Goal: Transaction & Acquisition: Purchase product/service

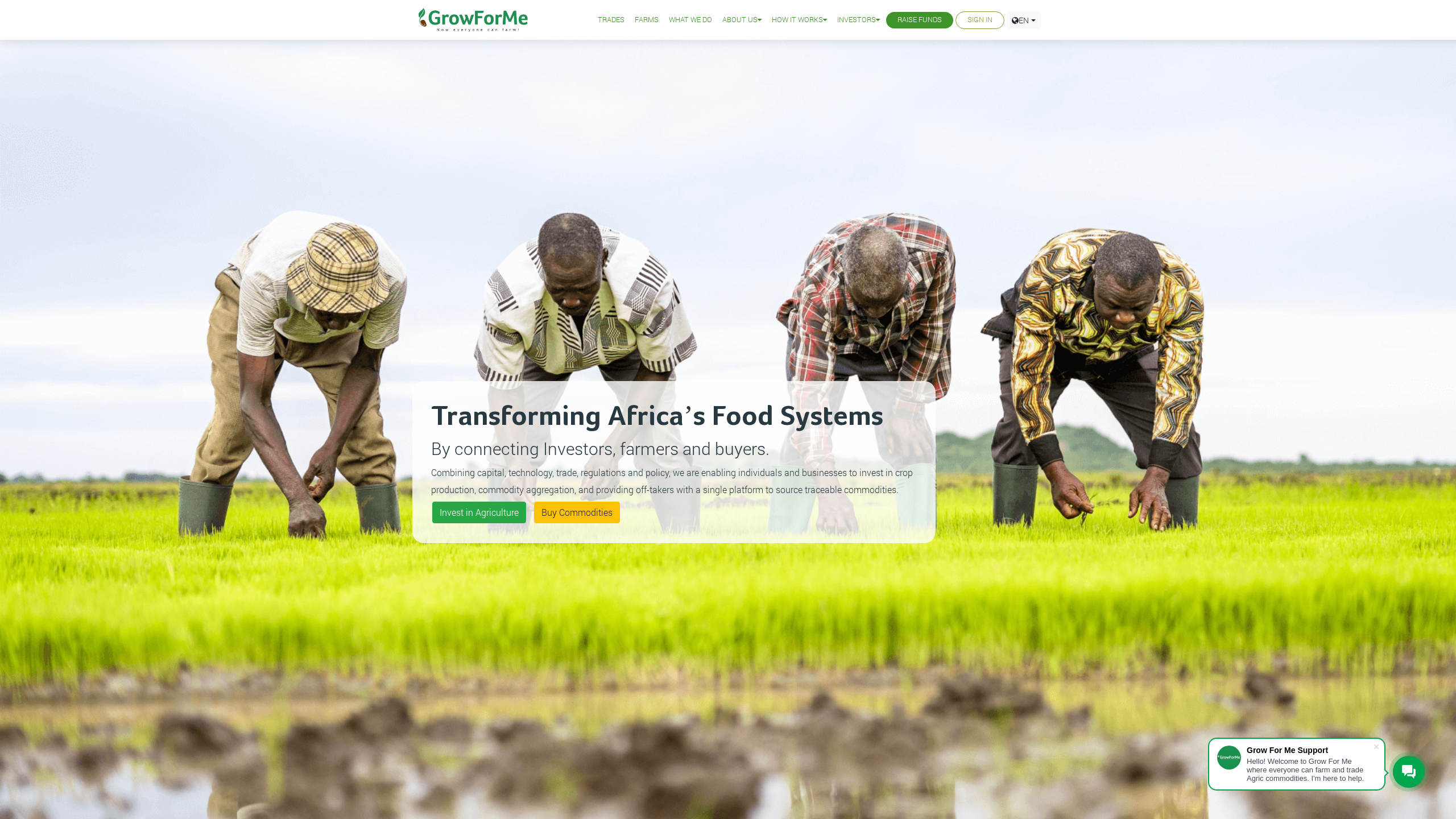
scroll to position [6, 0]
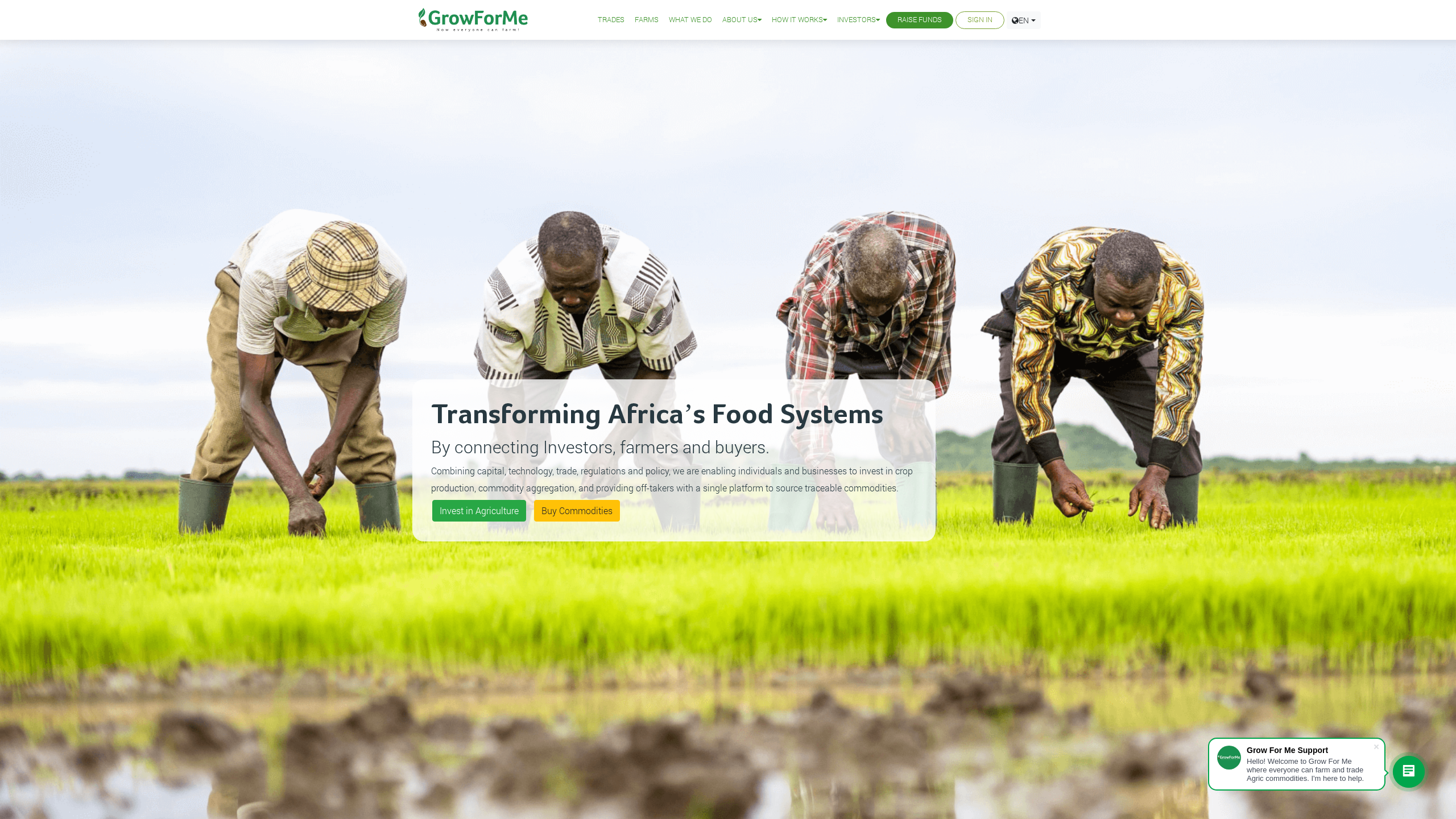
click at [1163, 29] on div "Trades Farms What We Do About Us Traction Our Vision Our Team Our Board Our Adv…" at bounding box center [728, 20] width 1473 height 40
click at [973, 21] on link "Sign In" at bounding box center [980, 20] width 25 height 12
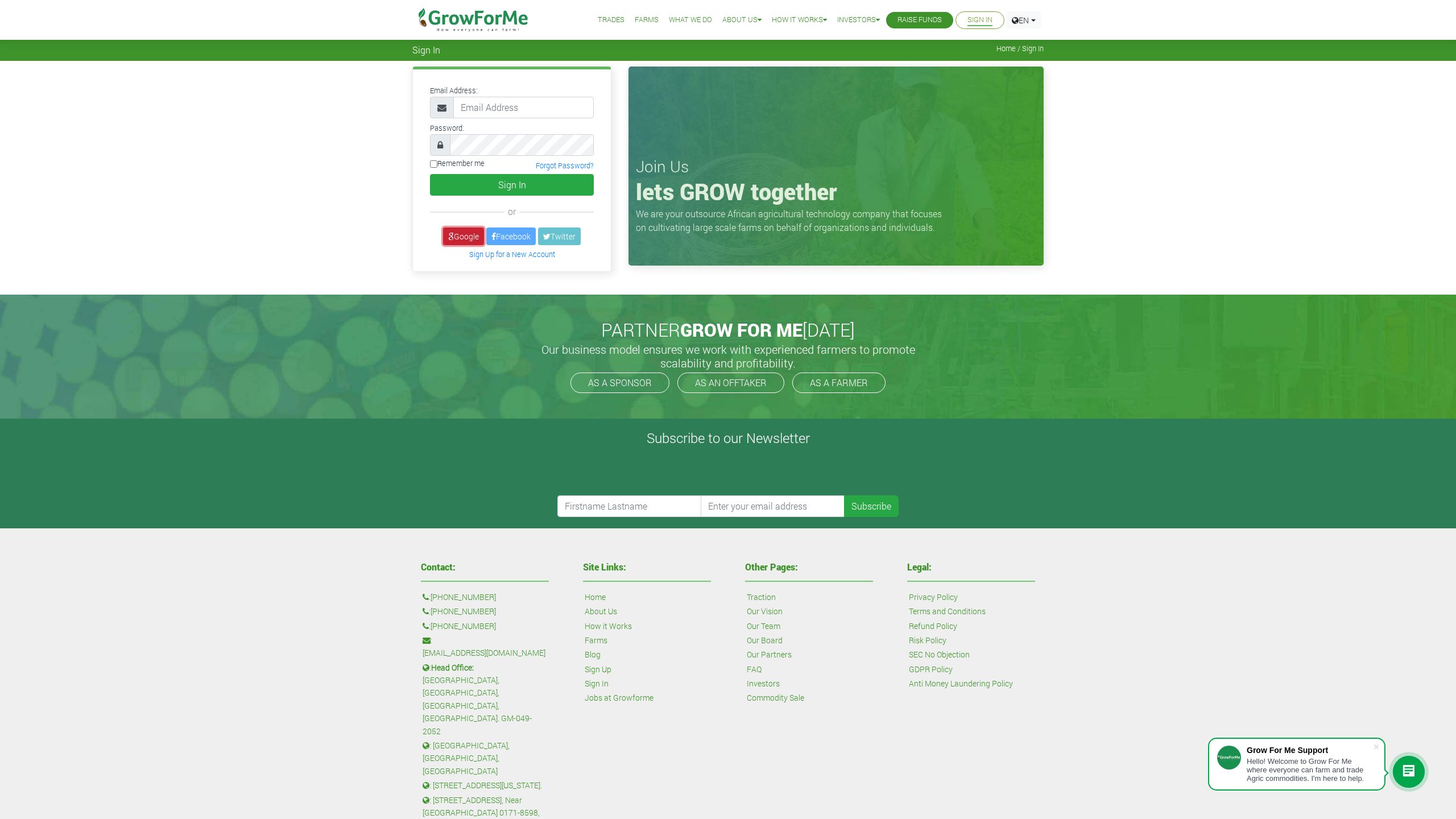
click at [459, 233] on link "Google" at bounding box center [463, 236] width 41 height 17
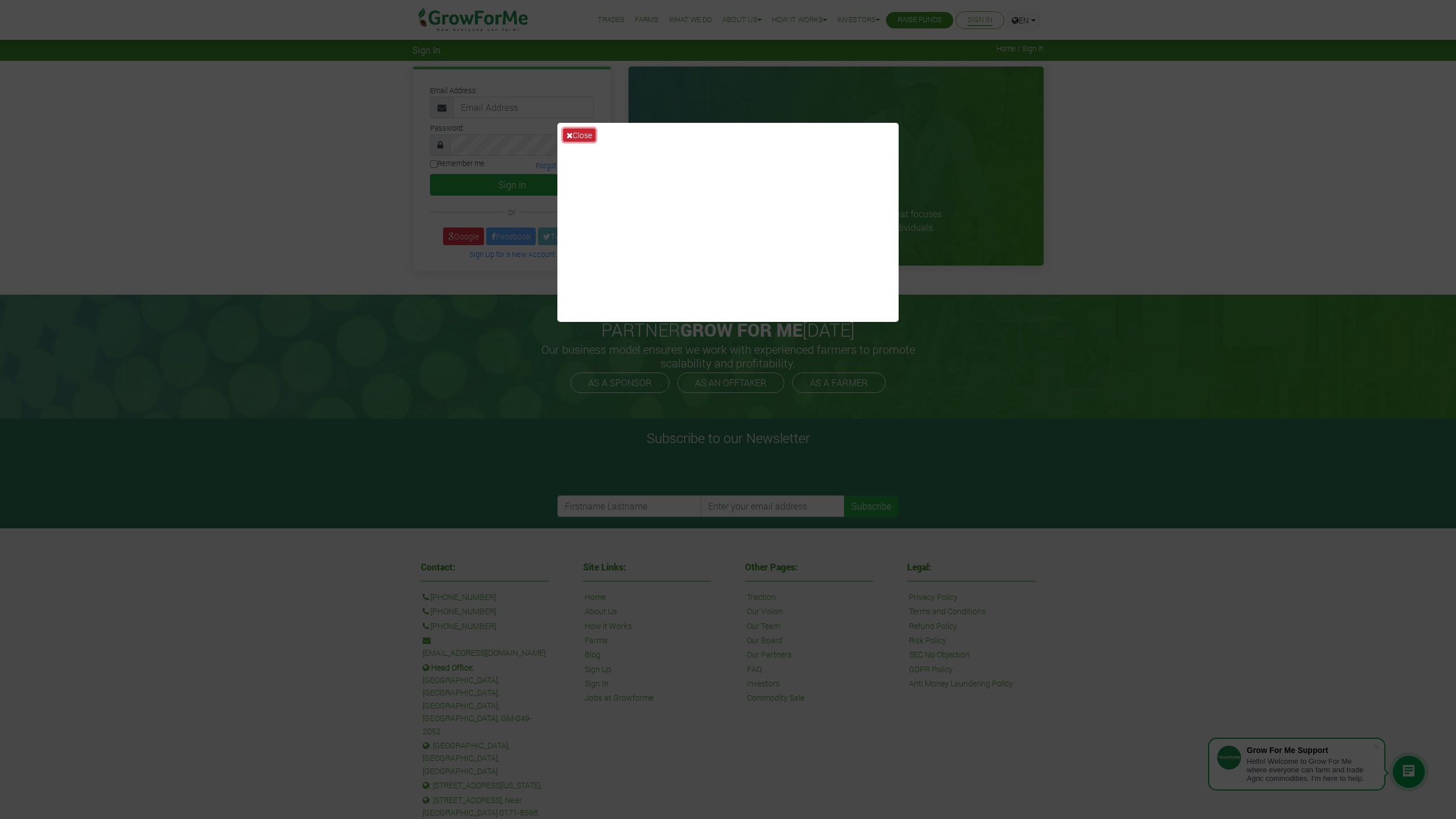
click at [578, 132] on button "Close" at bounding box center [579, 135] width 33 height 13
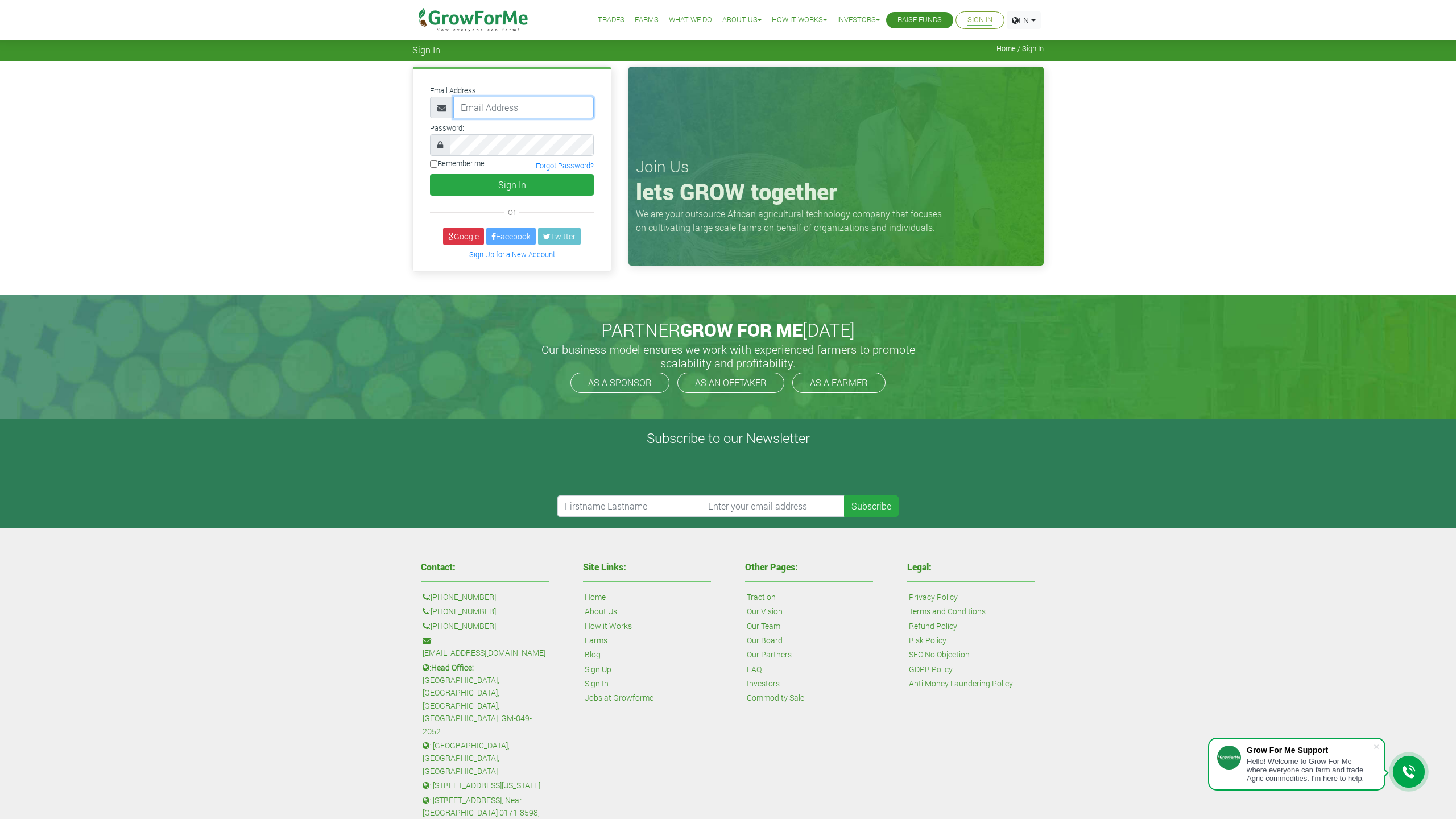
click at [528, 111] on input "email" at bounding box center [523, 107] width 140 height 21
click at [460, 236] on link "Google" at bounding box center [463, 236] width 41 height 17
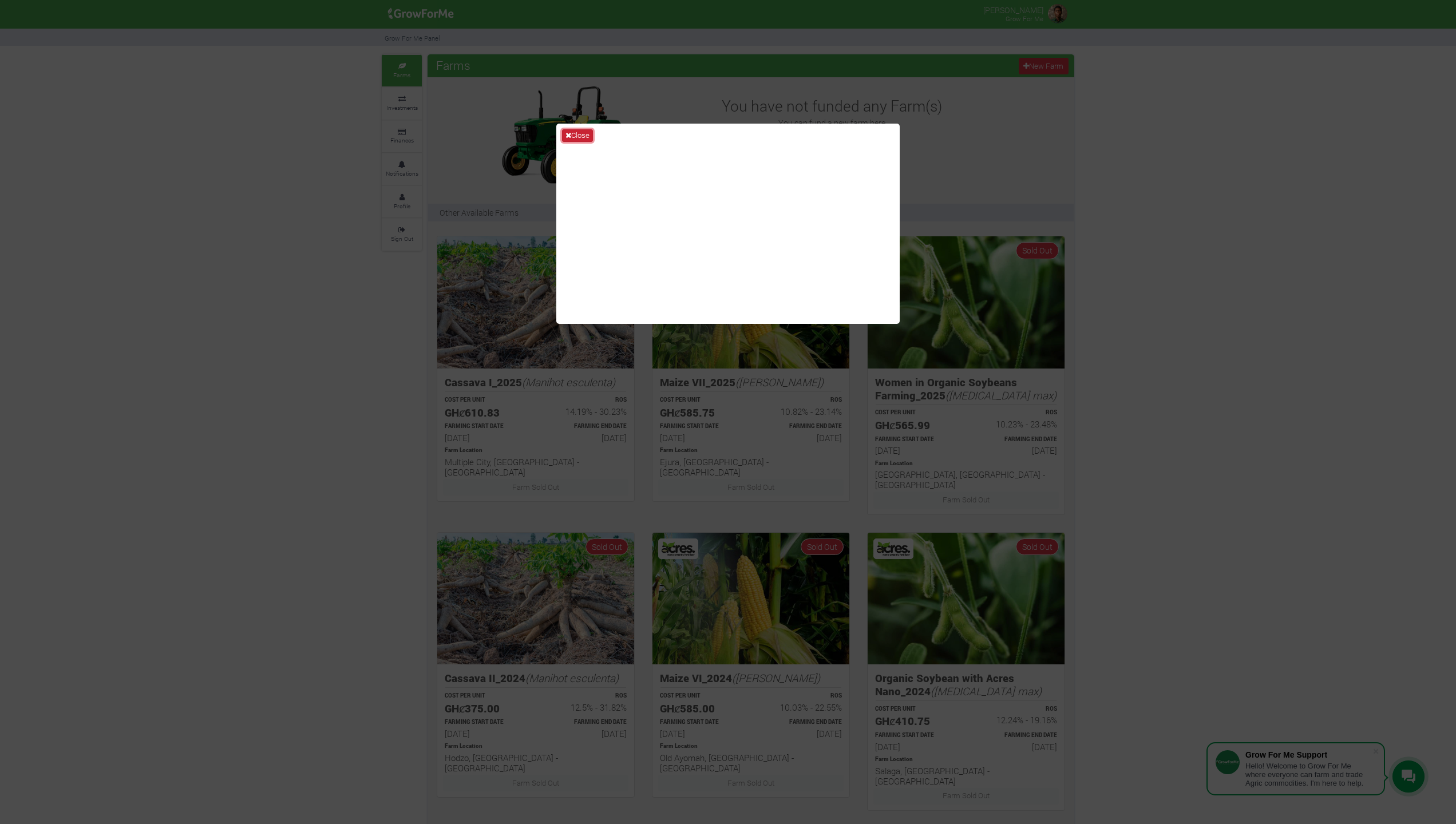
click at [590, 135] on button "Close" at bounding box center [578, 135] width 31 height 13
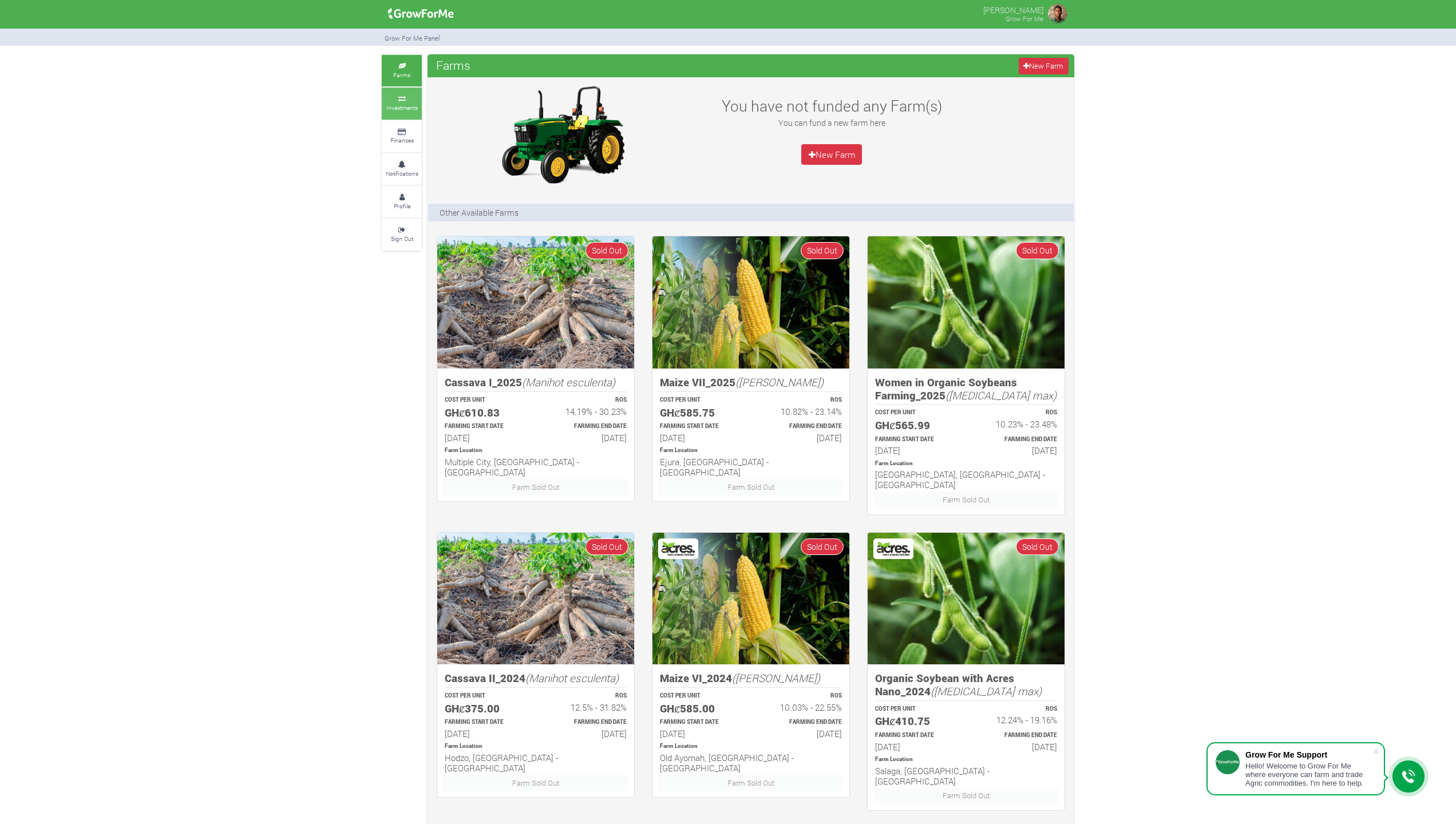
click at [403, 104] on small "Investments" at bounding box center [402, 108] width 31 height 8
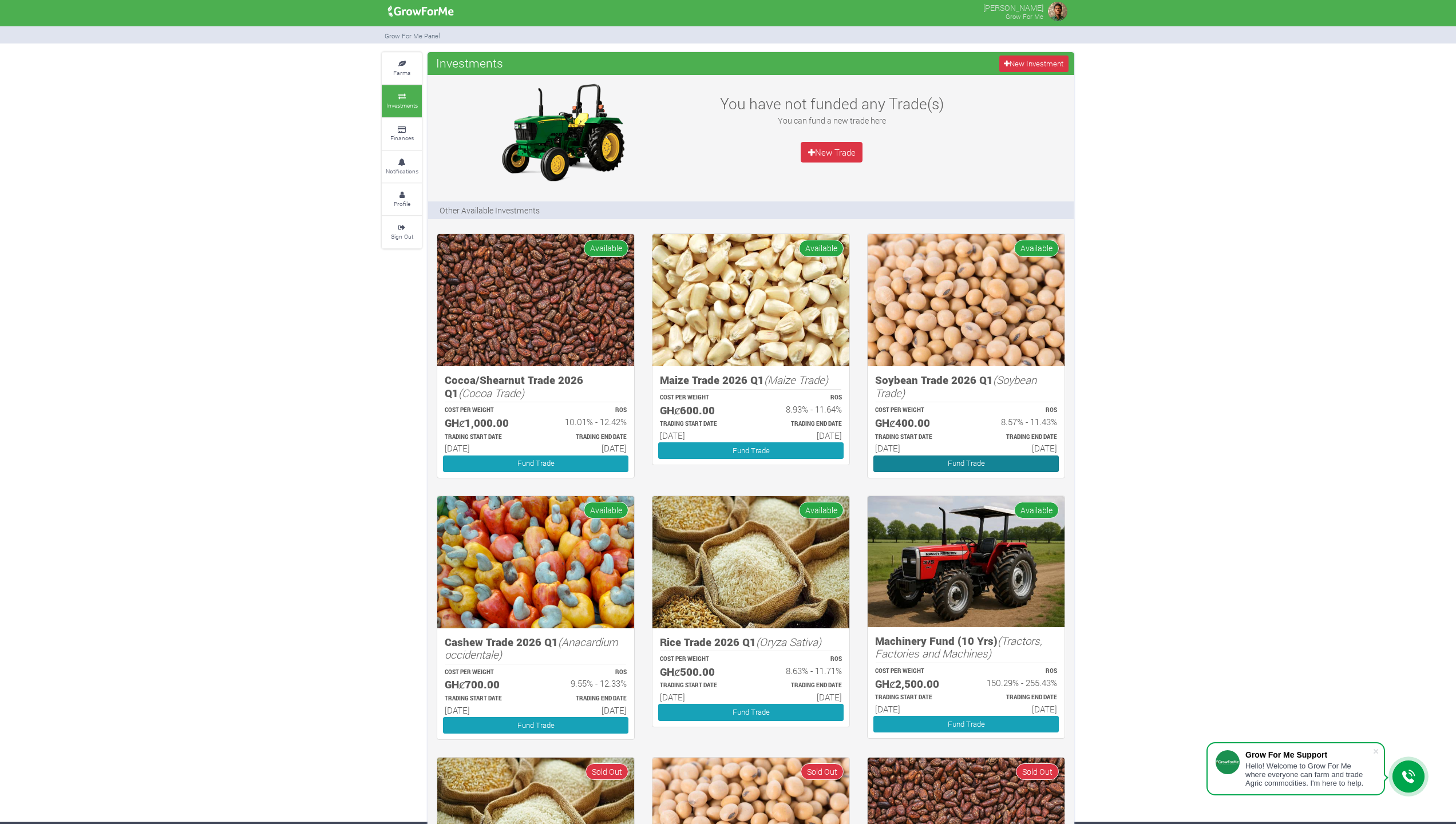
scroll to position [234, 0]
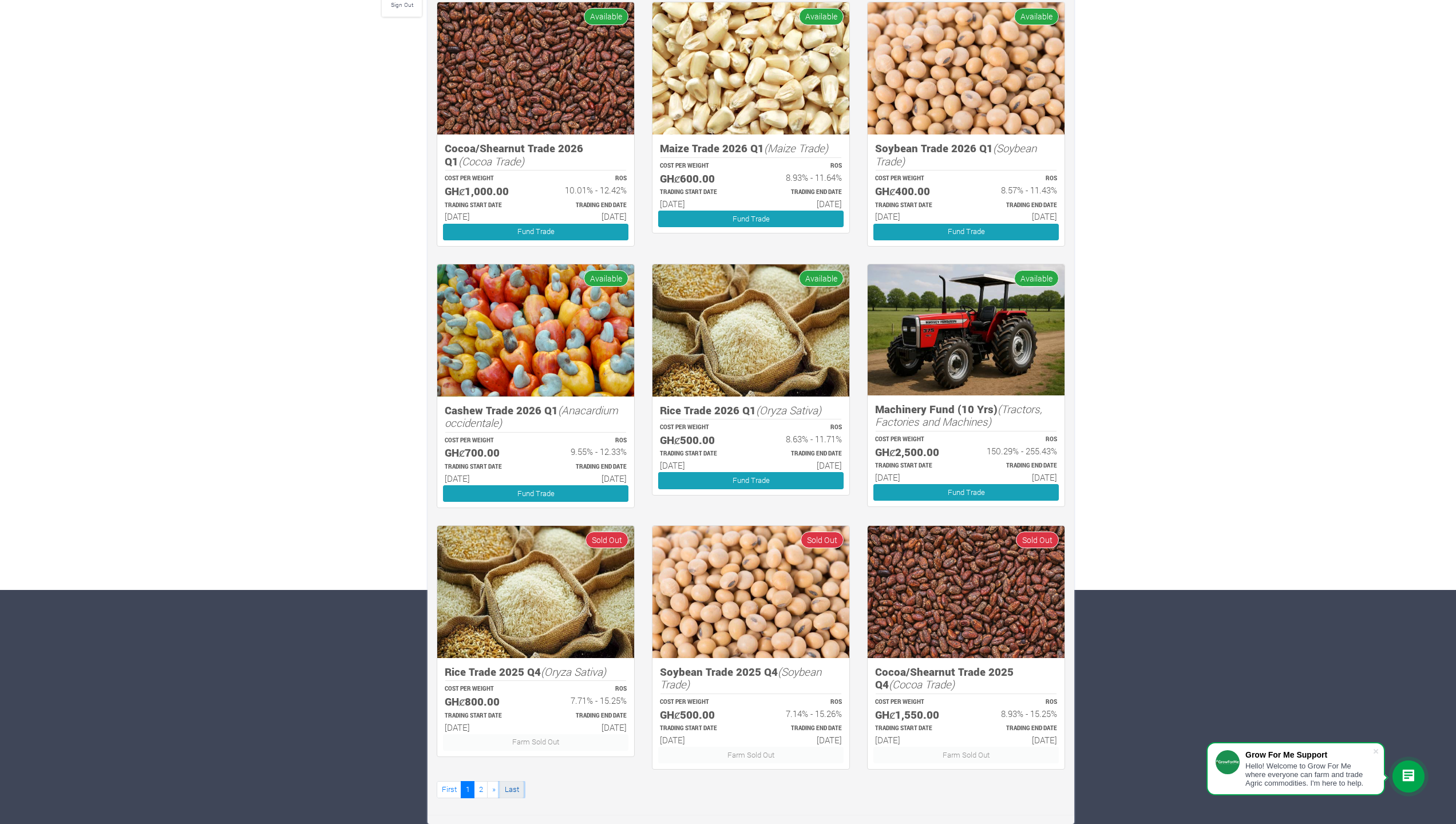
click at [513, 789] on link "Last" at bounding box center [512, 789] width 24 height 17
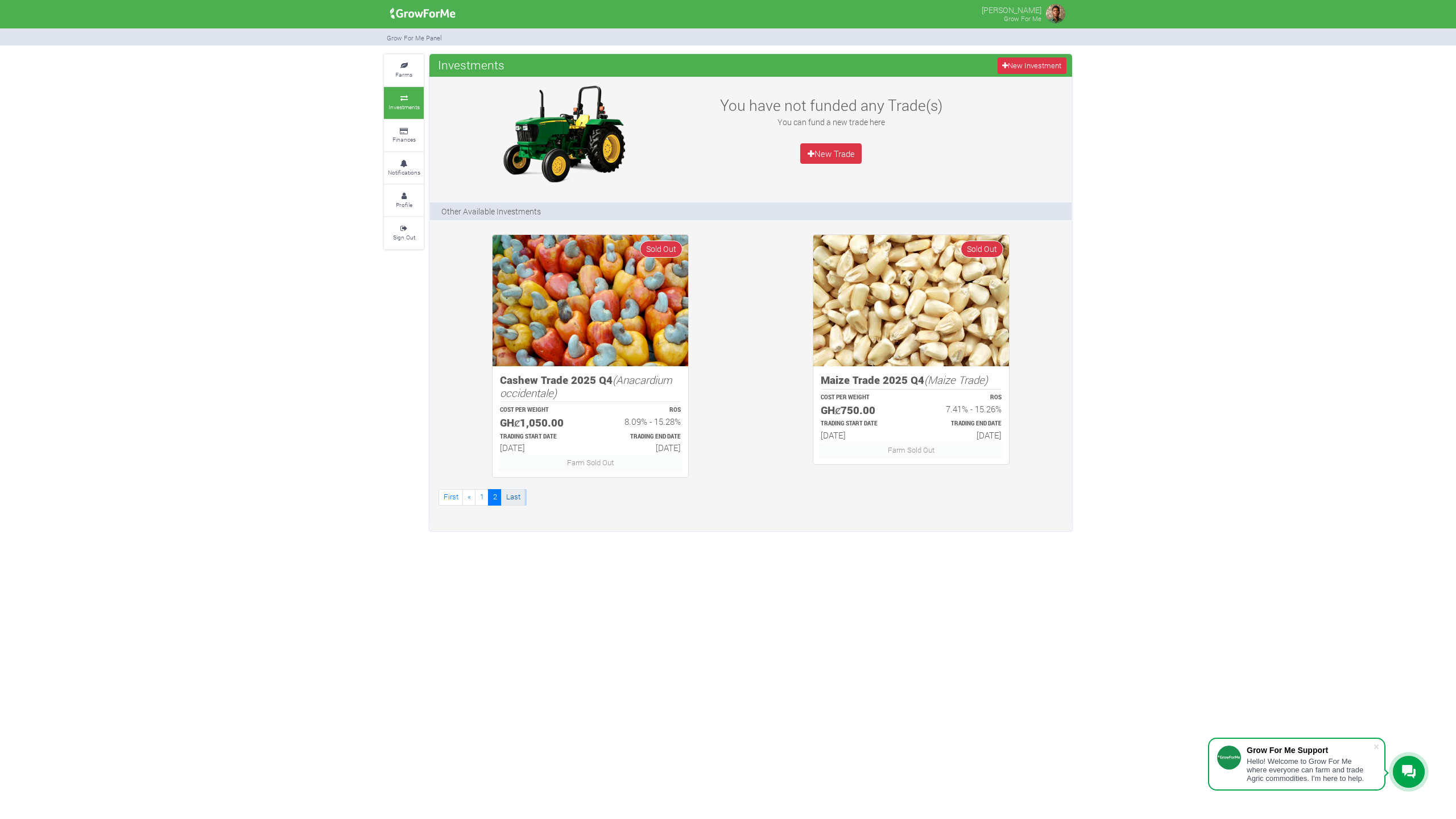
click at [509, 495] on link "Last" at bounding box center [513, 497] width 24 height 17
click at [447, 495] on link "First" at bounding box center [451, 497] width 25 height 17
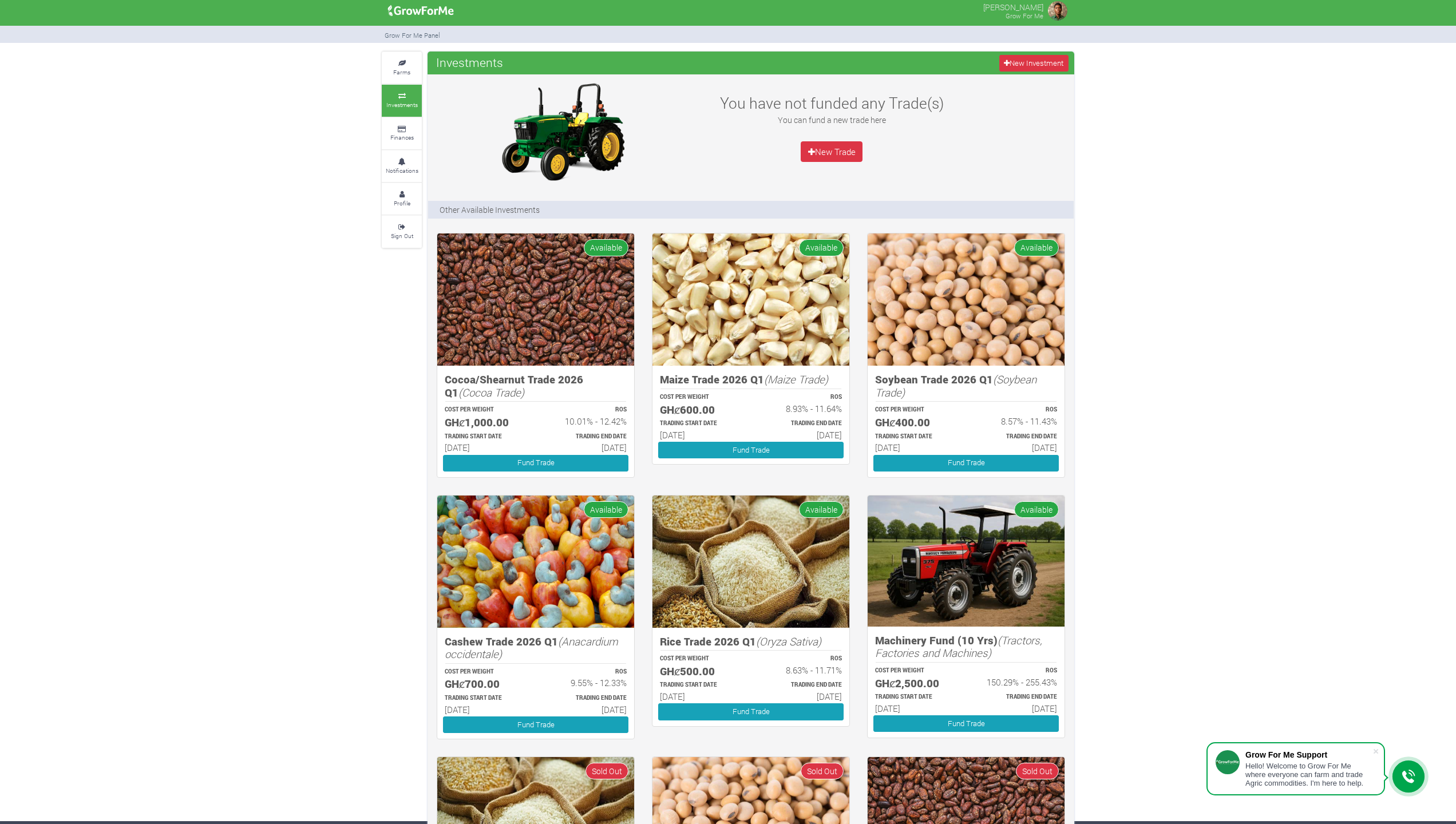
scroll to position [2, 0]
click at [1378, 547] on div "Farms Investments Finances Notifications Profile Sign Out Investments New Inves…" at bounding box center [728, 554] width 1456 height 1004
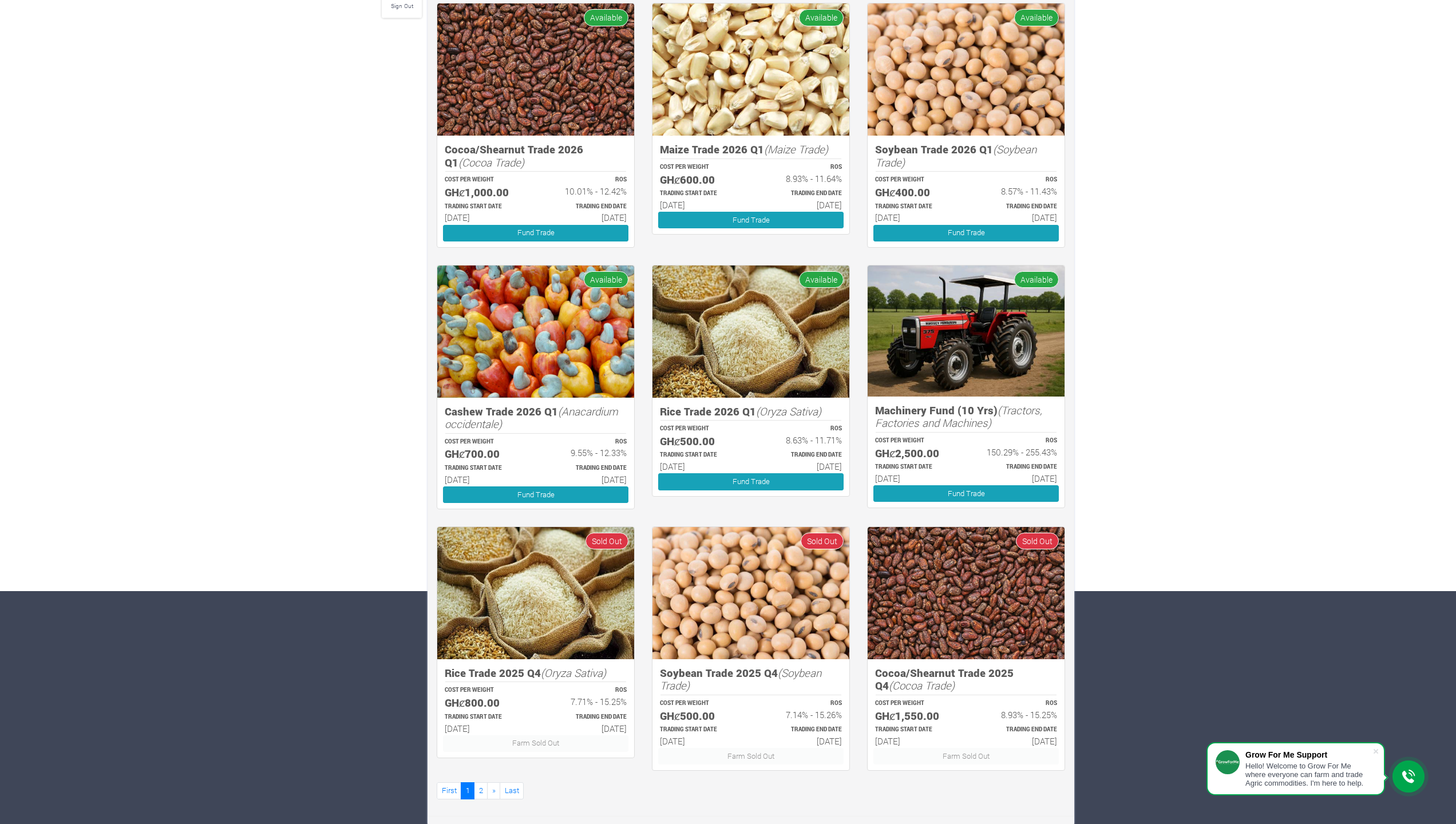
scroll to position [234, 0]
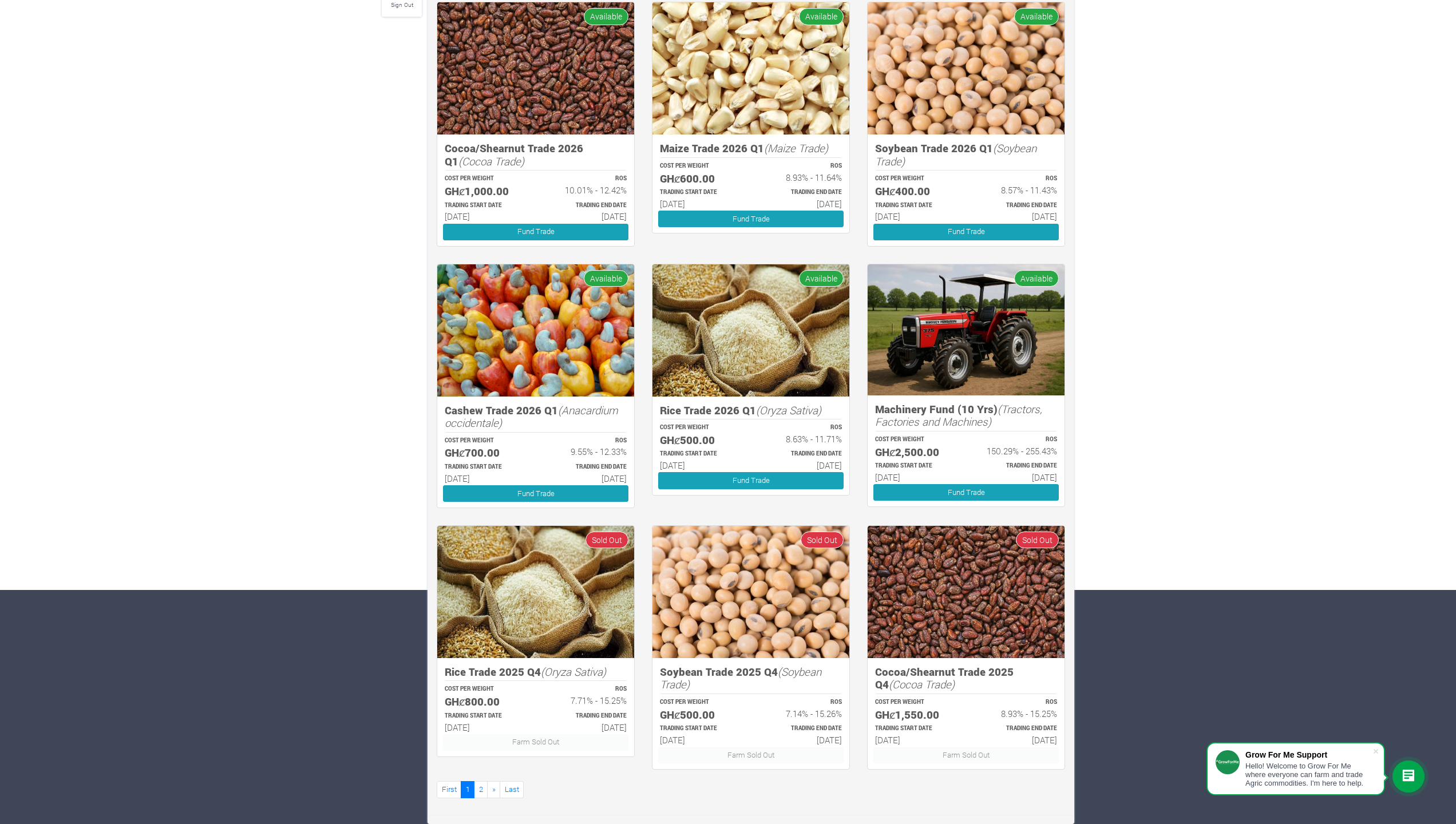
click at [245, 478] on div "Farms Investments Finances Notifications Profile Sign Out Investments New Inves…" at bounding box center [728, 322] width 1456 height 1004
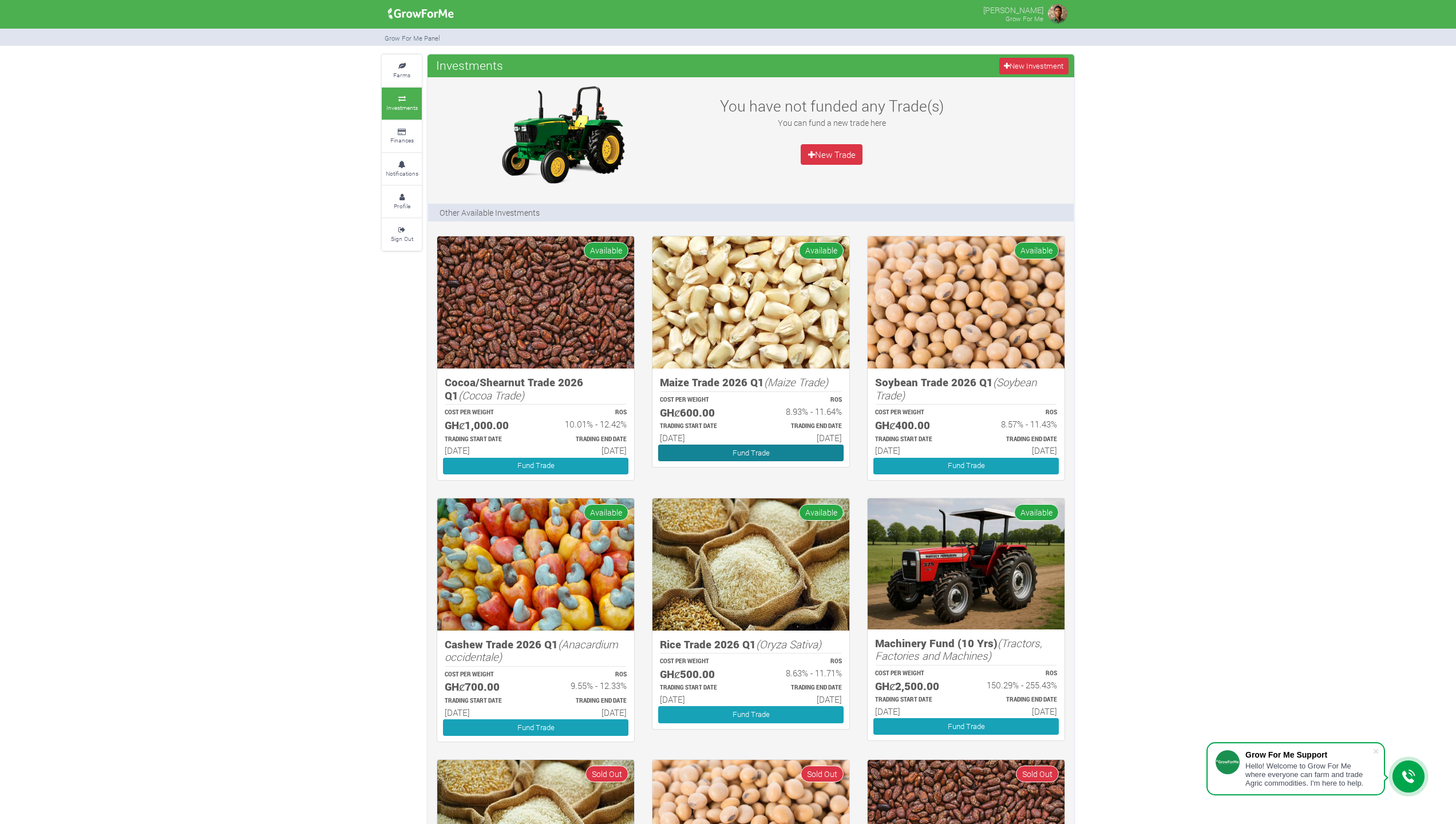
scroll to position [2, 0]
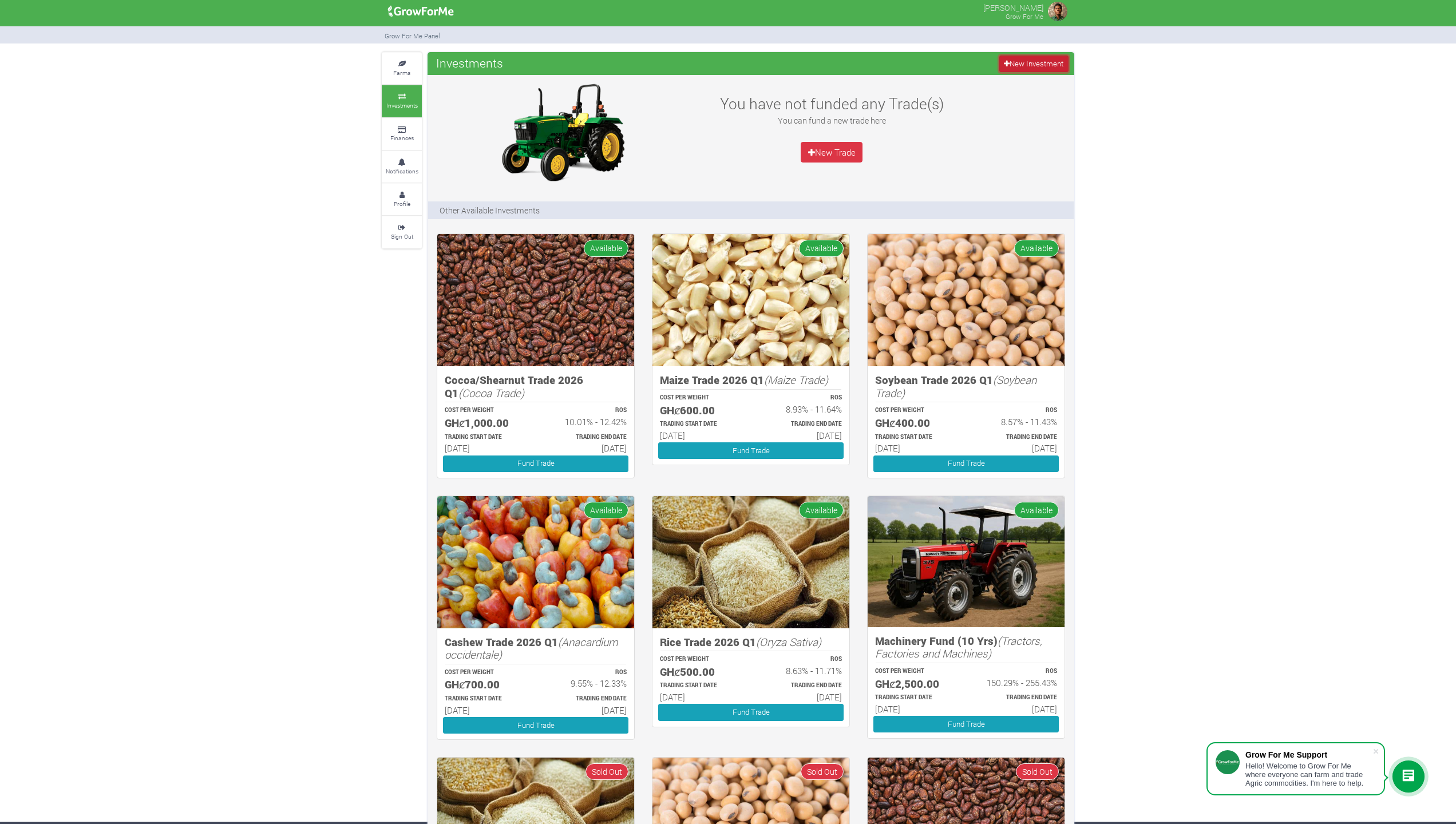
click at [1031, 68] on link "New Investment" at bounding box center [1033, 64] width 69 height 17
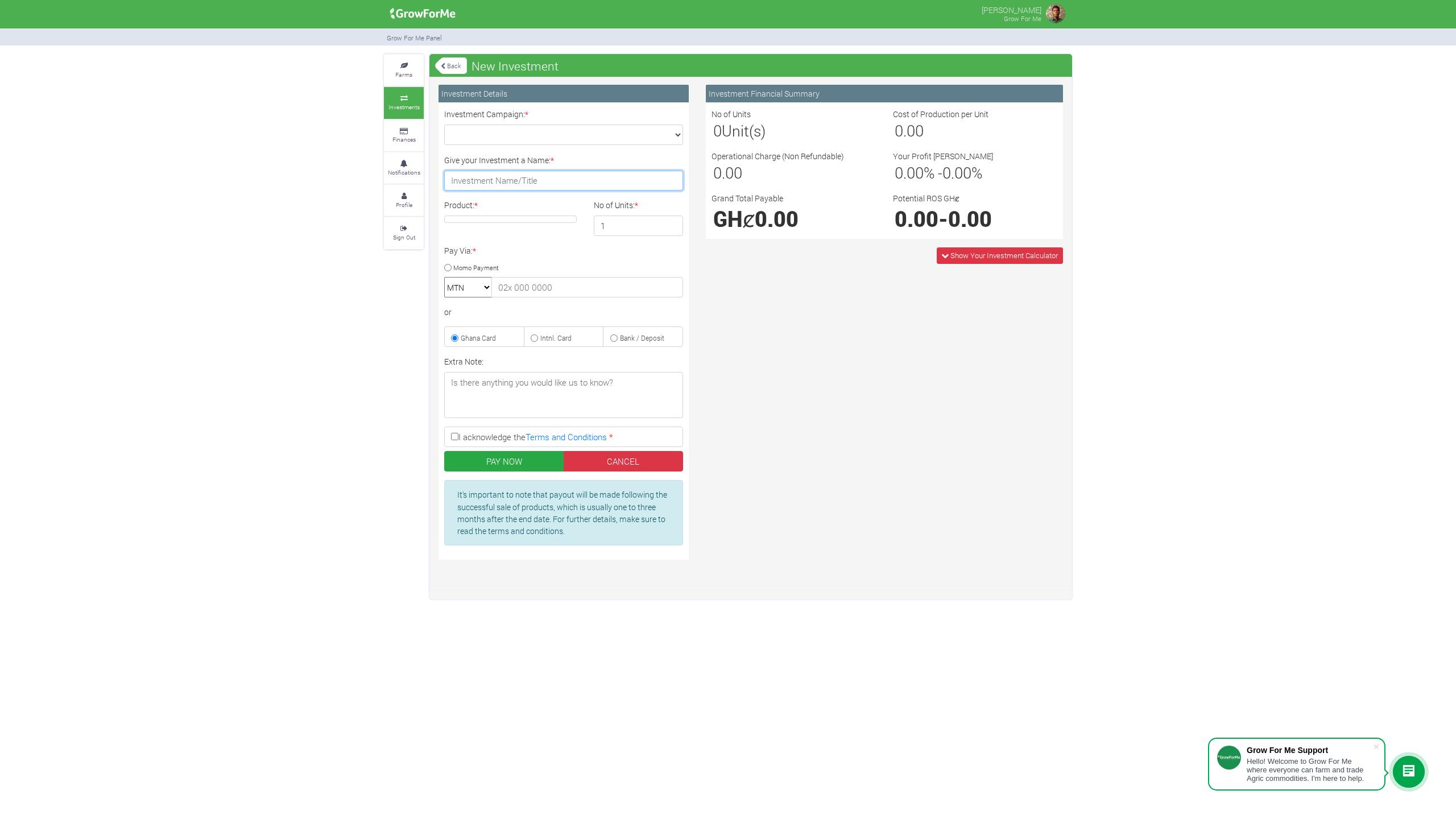
click at [657, 180] on input "Give your Investment a Name: *" at bounding box center [563, 180] width 239 height 21
click at [632, 138] on select "Cocoa/Shearnut Trade 2026 Q1 (Cocoa Trade :: [DATE] - [DATE]) Maize Trade 2026 …" at bounding box center [563, 135] width 239 height 21
click at [444, 125] on select "Cocoa/Shearnut Trade 2026 Q1 (Cocoa Trade :: [DATE] - [DATE]) Maize Trade 2026 …" at bounding box center [563, 135] width 239 height 21
click at [608, 131] on select "Cocoa/Shearnut Trade 2026 Q1 (Cocoa Trade :: [DATE] - [DATE]) Maize Trade 2026 …" at bounding box center [563, 135] width 239 height 21
select select "54"
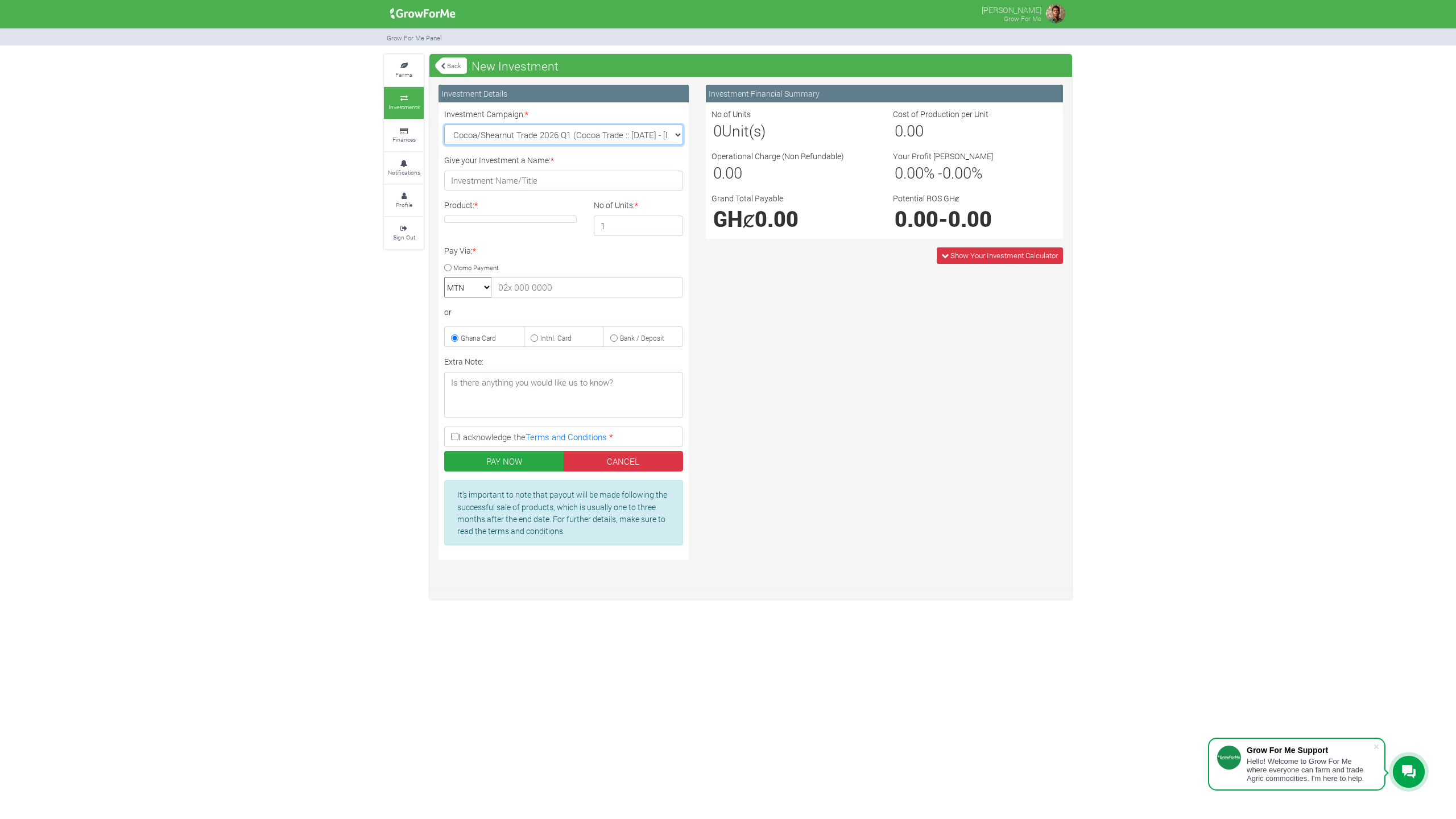
click at [444, 125] on select "Cocoa/Shearnut Trade 2026 Q1 (Cocoa Trade :: [DATE] - [DATE]) Maize Trade 2026 …" at bounding box center [563, 135] width 239 height 21
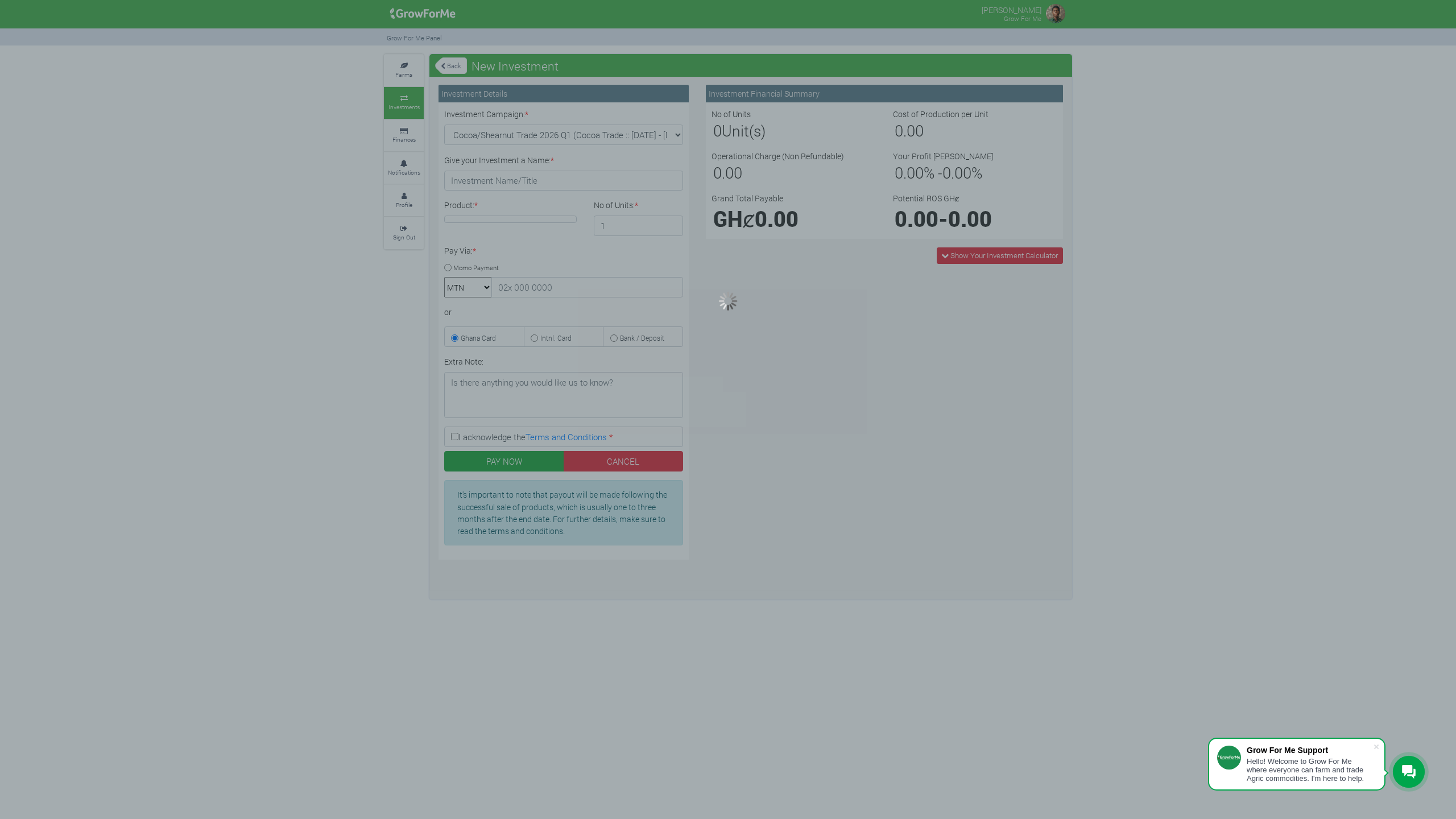
click at [603, 138] on div at bounding box center [728, 410] width 1456 height 819
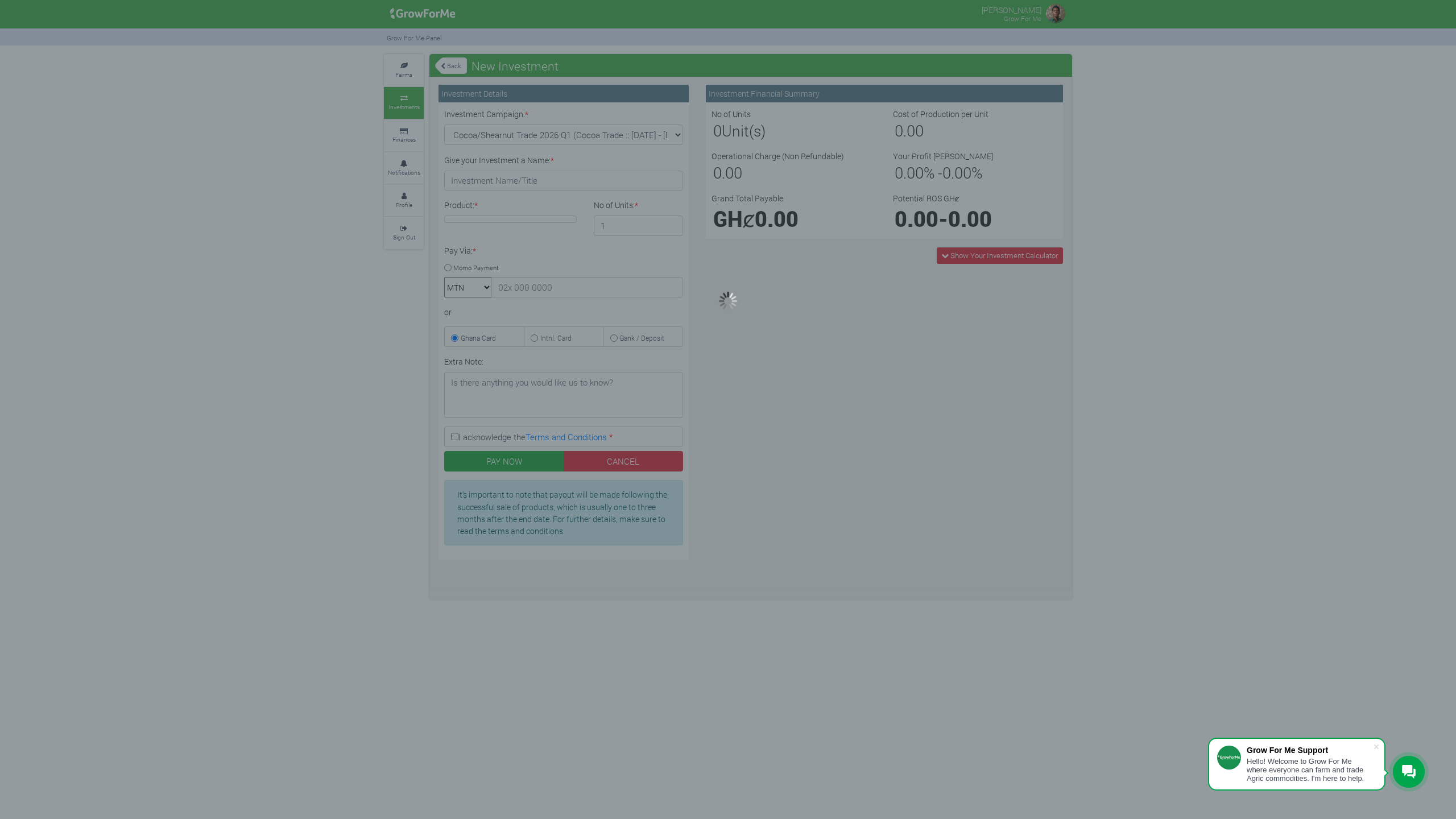
type input "1"
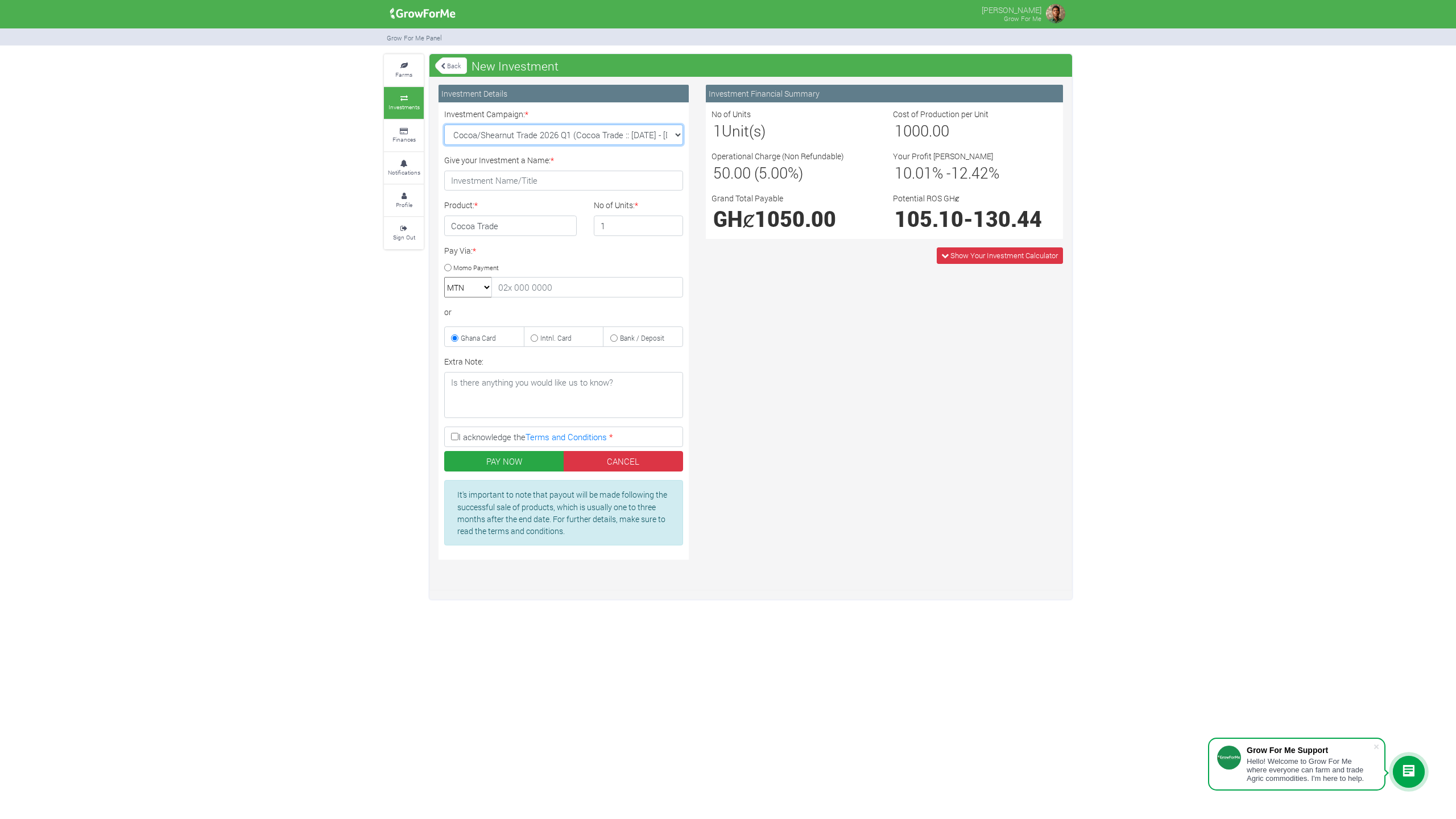
click at [607, 136] on select "Cocoa/Shearnut Trade 2026 Q1 (Cocoa Trade :: [DATE] - [DATE]) Maize Trade 2026 …" at bounding box center [563, 135] width 239 height 21
select select
click at [444, 125] on select "Cocoa/Shearnut Trade 2026 Q1 (Cocoa Trade :: [DATE] - [DATE]) Maize Trade 2026 …" at bounding box center [563, 135] width 239 height 21
click at [590, 133] on select "Cocoa/Shearnut Trade 2026 Q1 (Cocoa Trade :: [DATE] - [DATE]) Maize Trade 2026 …" at bounding box center [563, 135] width 239 height 21
click at [591, 170] on div "Give your Investment a Name: *" at bounding box center [563, 172] width 256 height 37
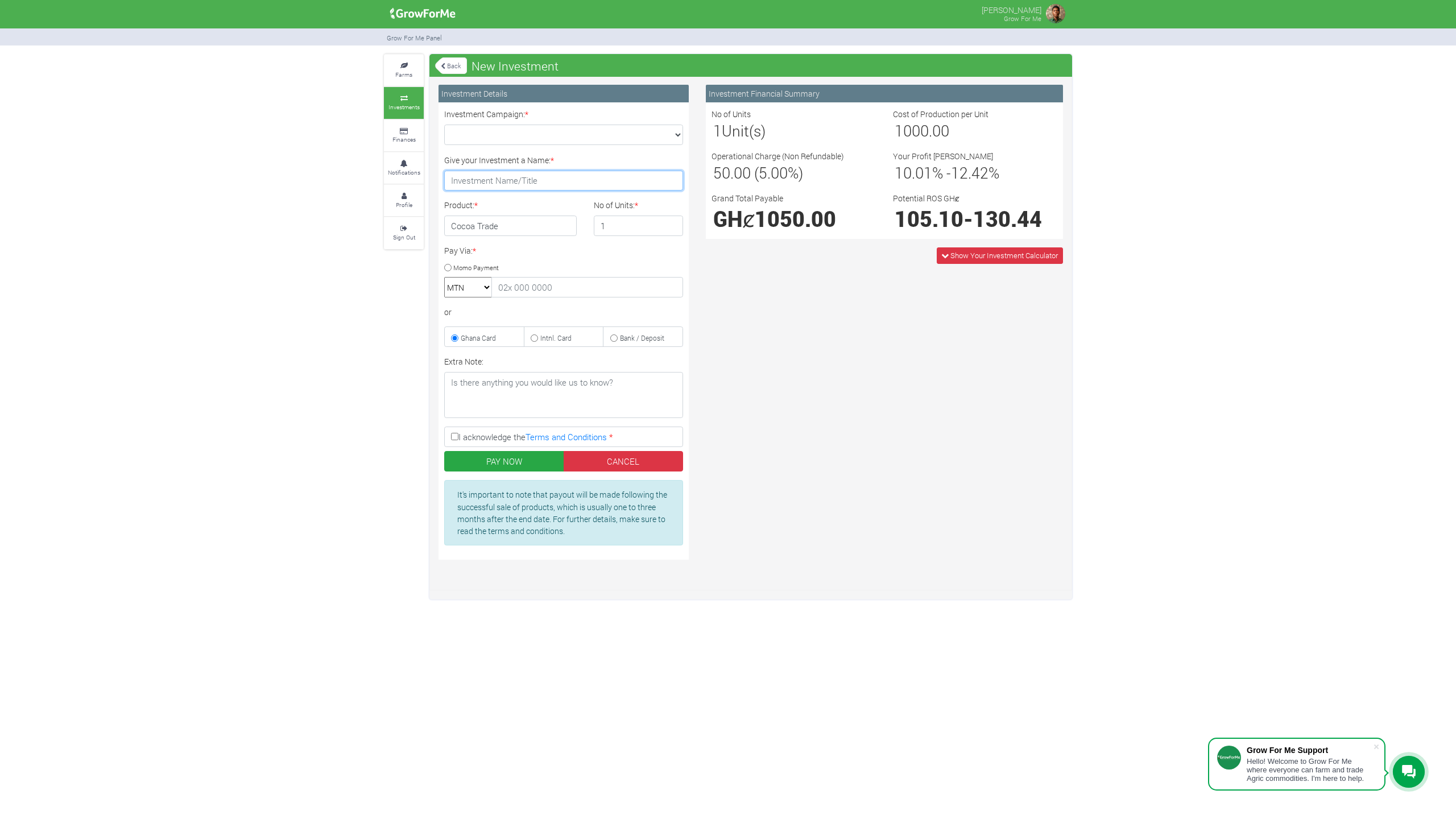
click at [587, 175] on input "Give your Investment a Name: *" at bounding box center [563, 180] width 239 height 21
click at [515, 228] on h4 "Cocoa Trade" at bounding box center [510, 226] width 132 height 21
click at [524, 224] on h4 "Cocoa Trade" at bounding box center [510, 226] width 132 height 21
click at [607, 226] on input "1" at bounding box center [638, 226] width 90 height 21
click at [477, 232] on h4 "Cocoa Trade" at bounding box center [510, 226] width 132 height 21
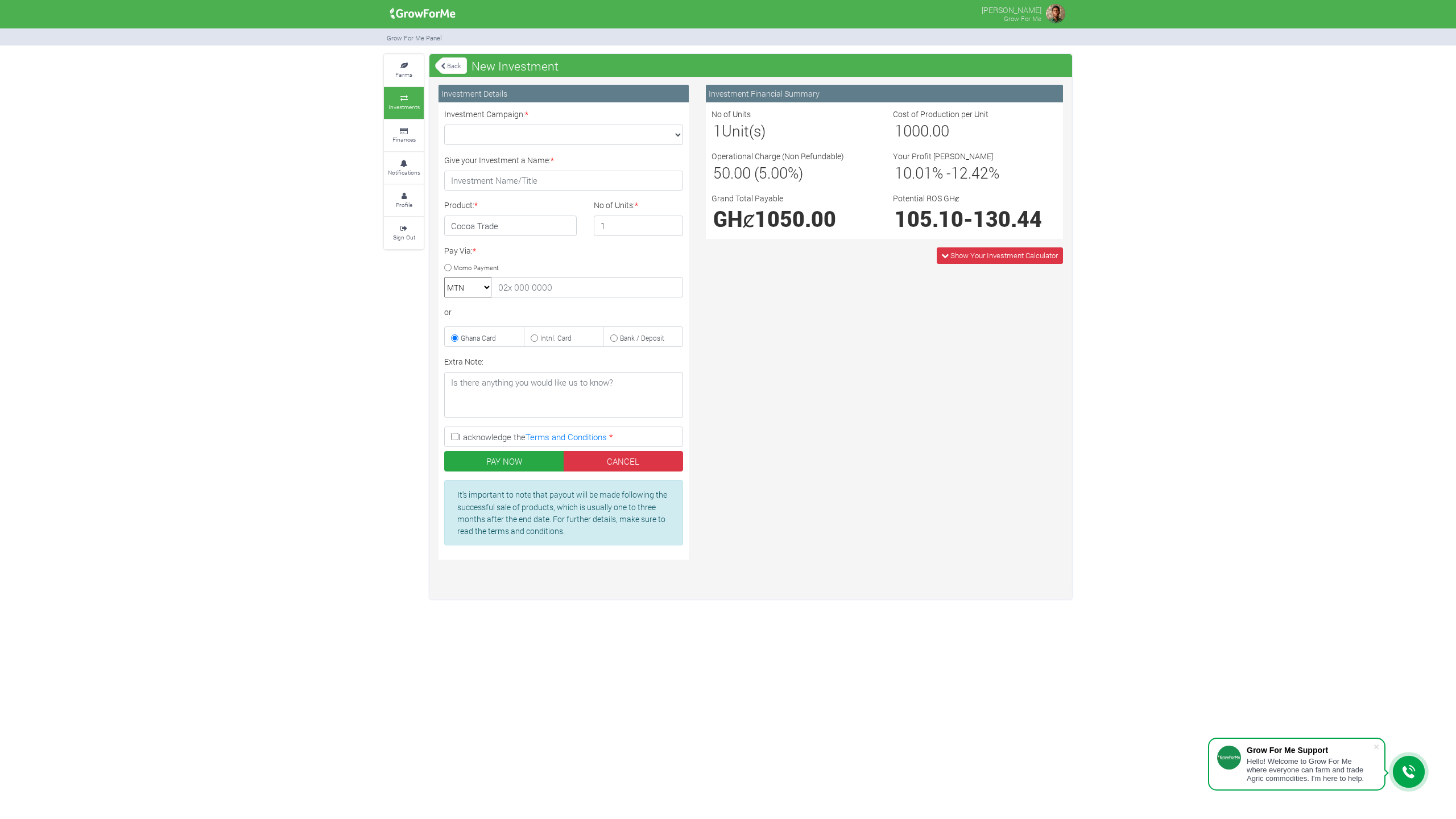
click at [497, 220] on h4 "Cocoa Trade" at bounding box center [510, 226] width 132 height 21
click at [545, 284] on input "text" at bounding box center [587, 287] width 192 height 21
click at [486, 279] on select "MTN Telecel Airtel Tigo" at bounding box center [468, 287] width 48 height 21
click at [480, 267] on small "Momo Payment" at bounding box center [476, 267] width 45 height 9
click at [451, 267] on input "Momo Payment" at bounding box center [447, 267] width 7 height 7
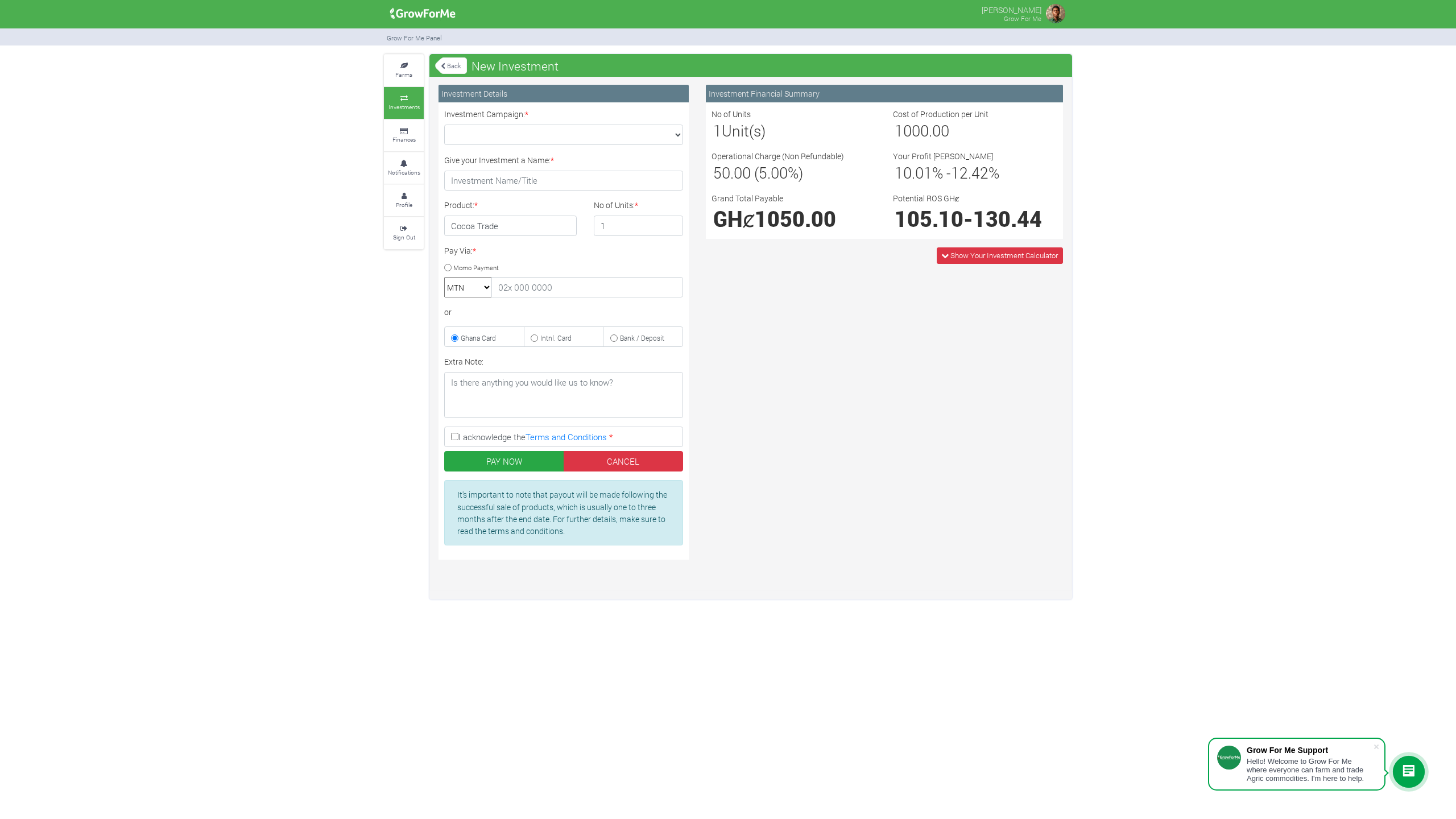
radio input "true"
click at [471, 329] on label "Ghana Card" at bounding box center [484, 336] width 80 height 21
click at [459, 334] on input "Ghana Card" at bounding box center [454, 338] width 7 height 7
radio input "true"
click at [162, 252] on div "Farms Investments Finances Notifications Profile Sign Out Back New Investment" at bounding box center [728, 326] width 1456 height 545
